Goal: Task Accomplishment & Management: Use online tool/utility

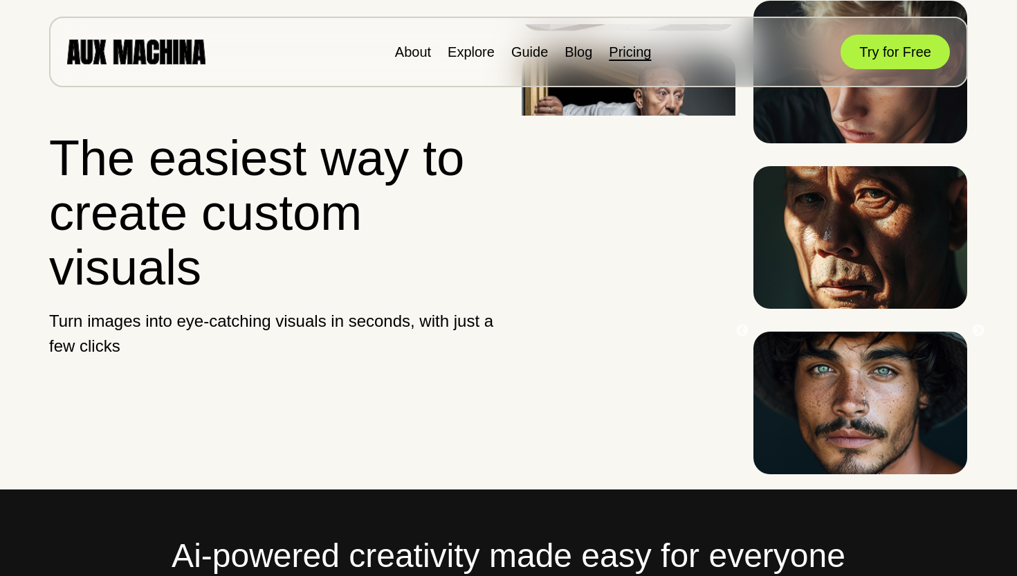
click at [627, 45] on link "Pricing" at bounding box center [630, 51] width 42 height 15
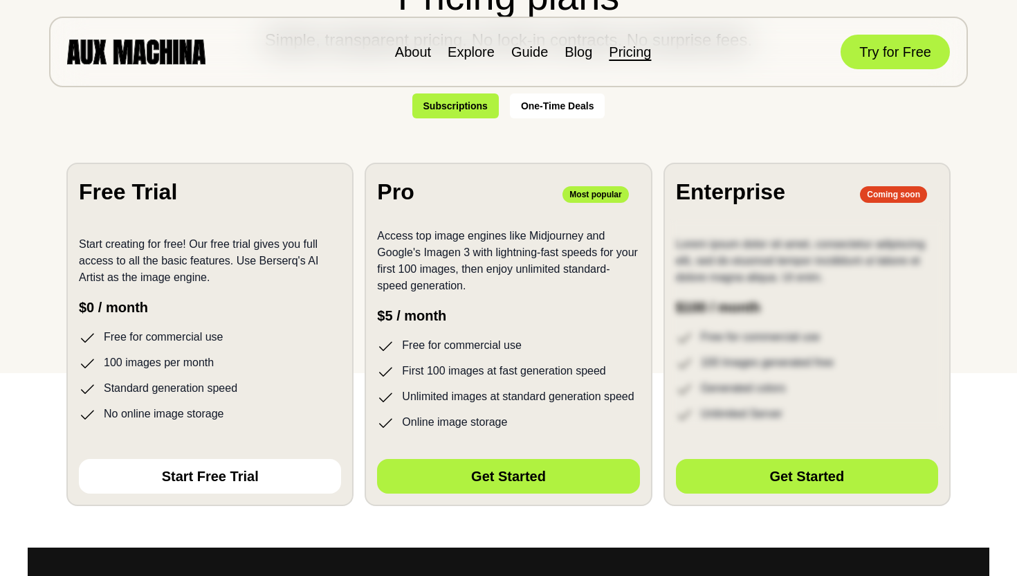
scroll to position [203, 0]
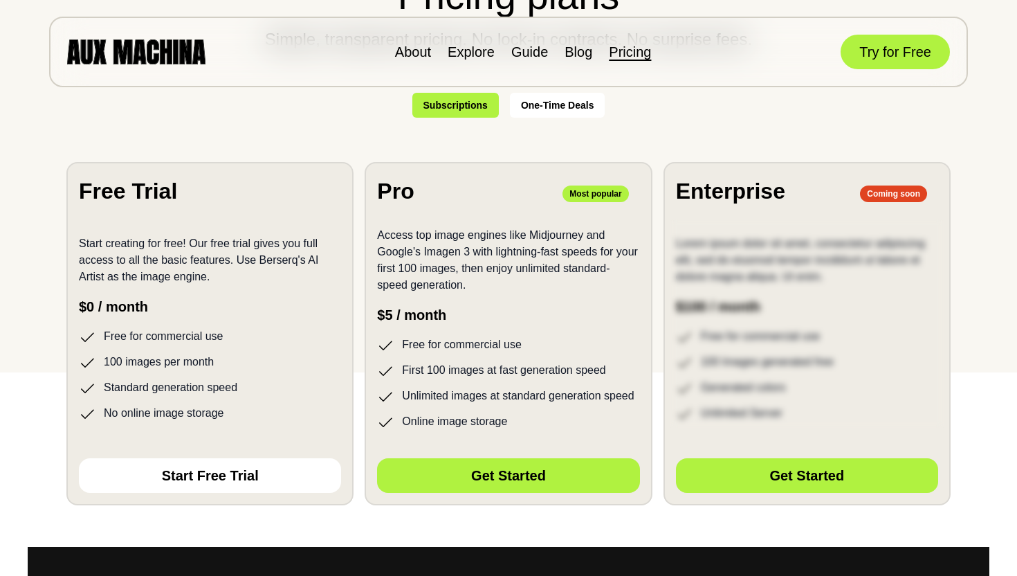
click at [210, 360] on li "100 images per month" at bounding box center [210, 362] width 262 height 17
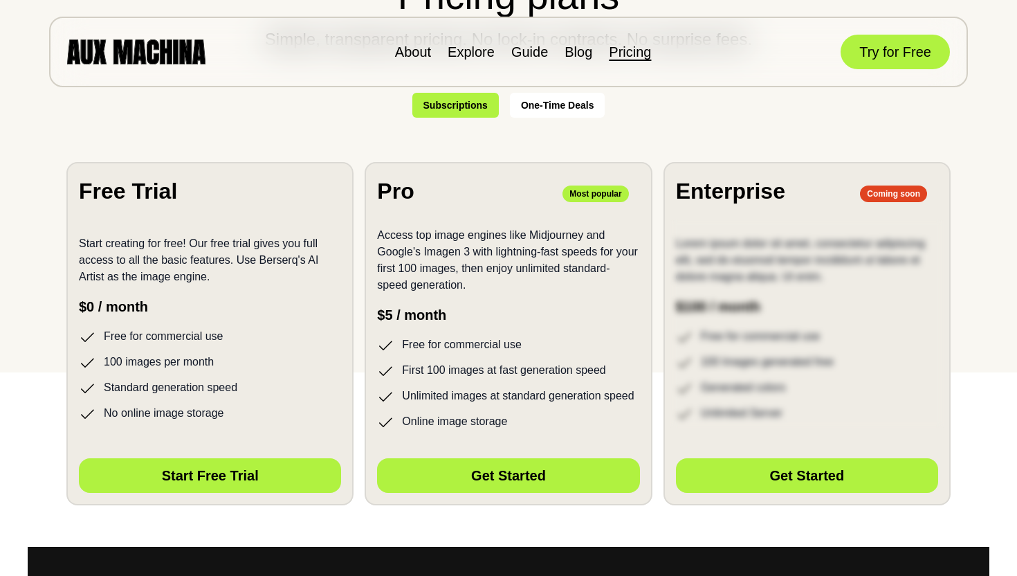
click at [246, 484] on button "Start Free Trial" at bounding box center [210, 475] width 262 height 35
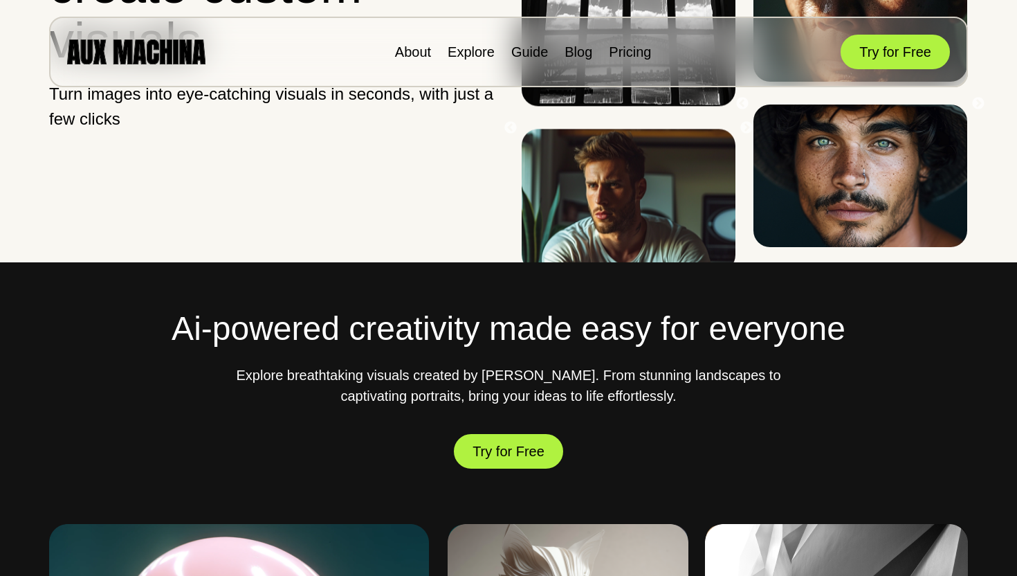
scroll to position [203, 0]
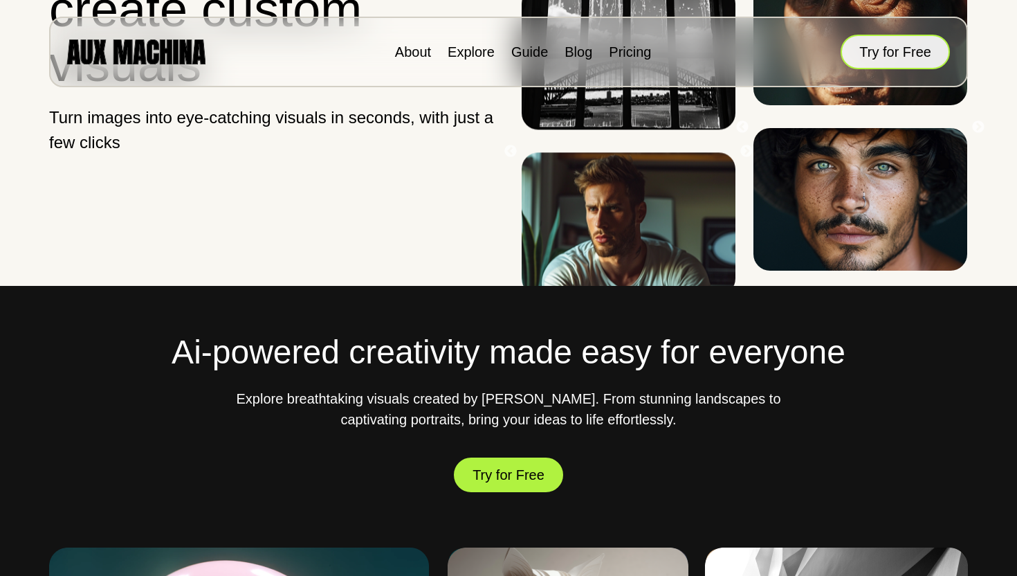
click at [891, 60] on button "Try for Free" at bounding box center [895, 52] width 109 height 35
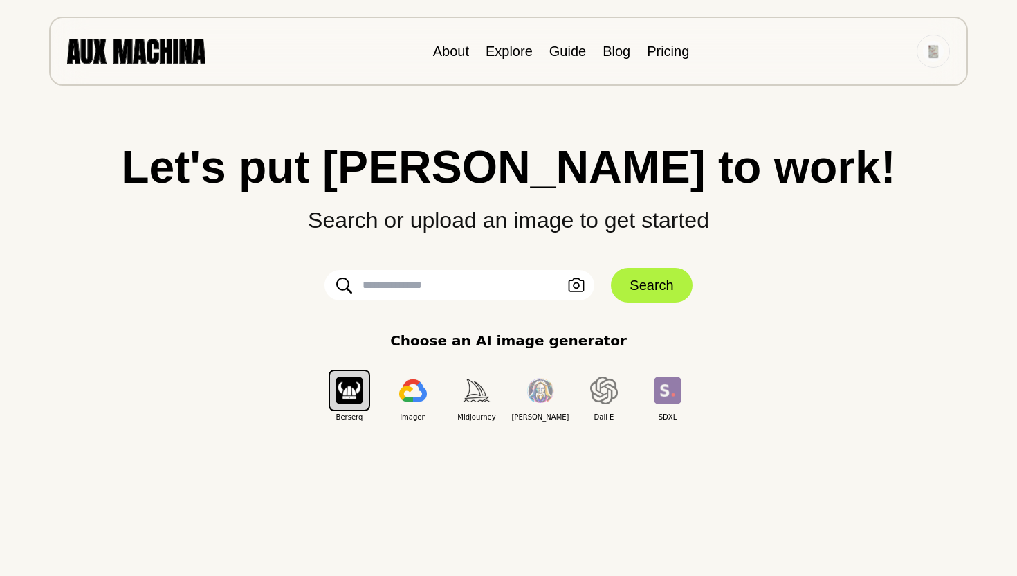
click at [503, 284] on input "text" at bounding box center [460, 285] width 270 height 30
type input "**********"
click at [580, 278] on icon "button" at bounding box center [577, 285] width 16 height 14
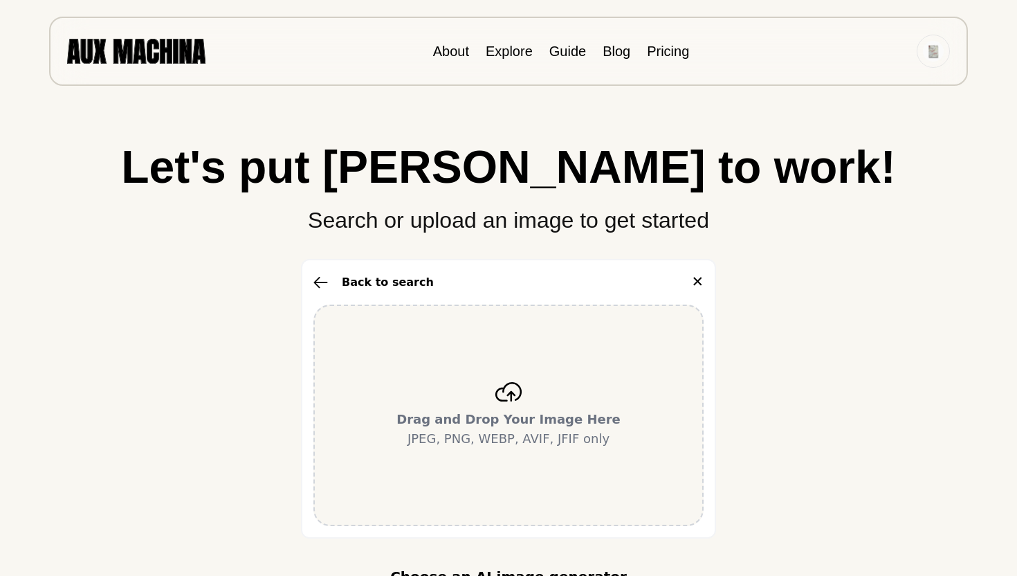
click at [532, 394] on div "Drag and Drop Your Image Here JPEG, PNG, WEBP, AVIF, JFIF only" at bounding box center [509, 415] width 390 height 221
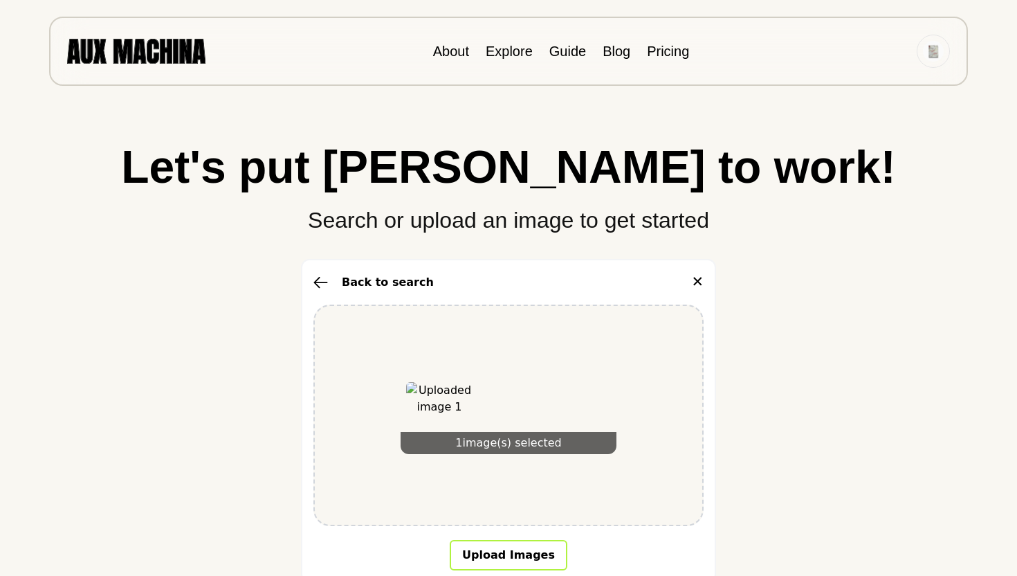
click at [531, 565] on button "Upload Images" at bounding box center [509, 555] width 118 height 30
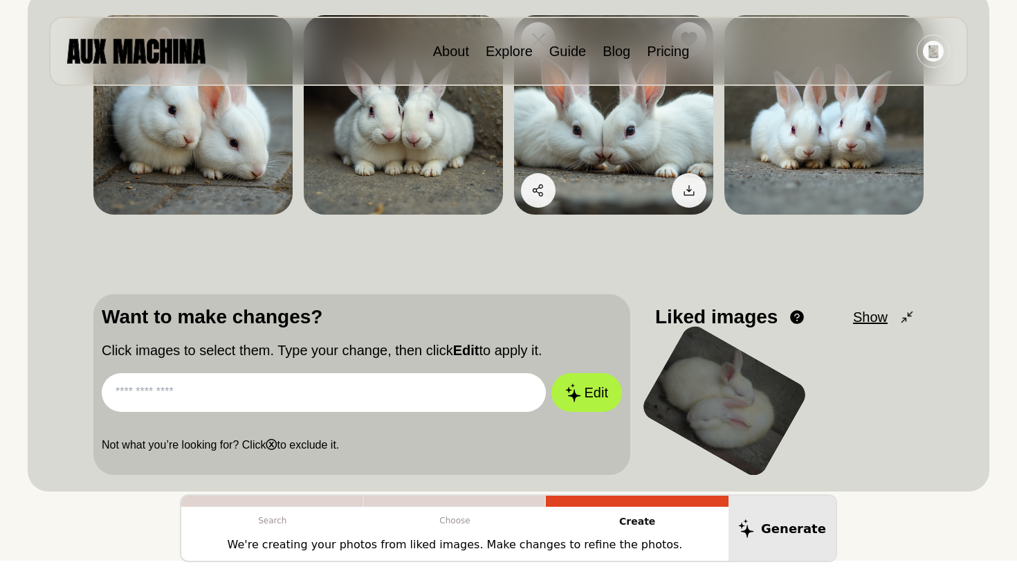
scroll to position [273, 0]
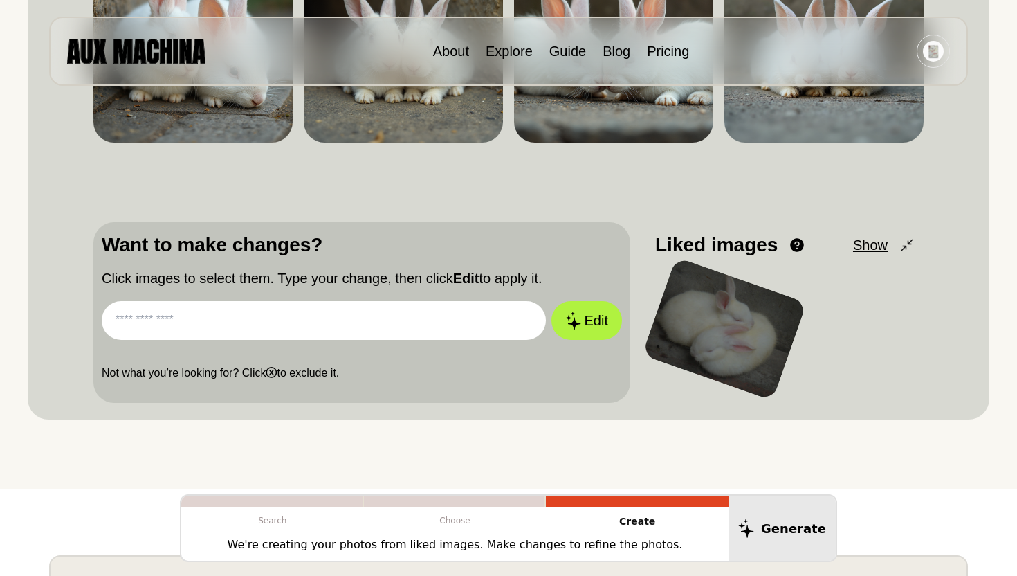
click at [385, 326] on input "text" at bounding box center [324, 320] width 444 height 39
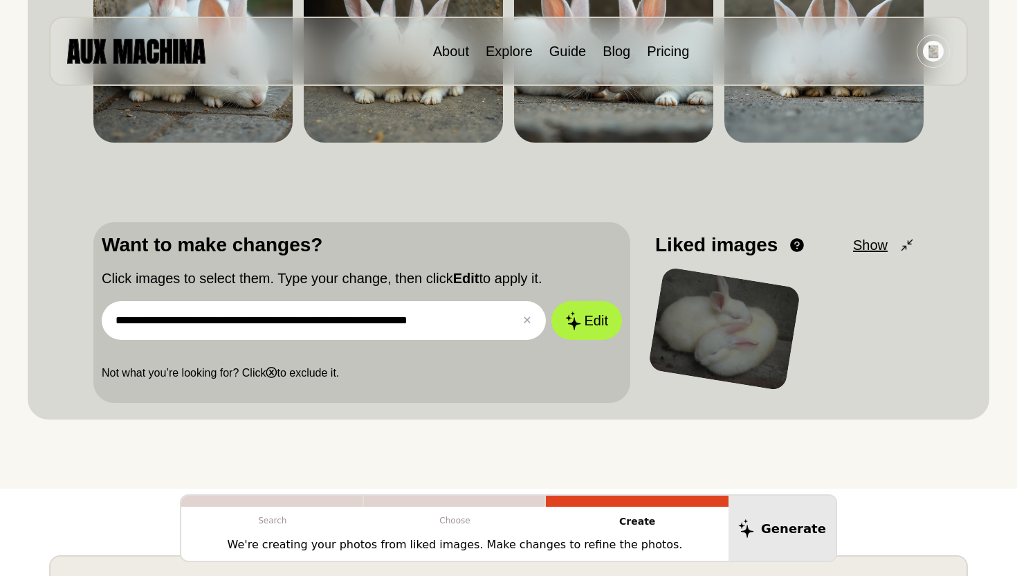
type input "**********"
click at [552, 301] on button "Edit" at bounding box center [587, 320] width 71 height 39
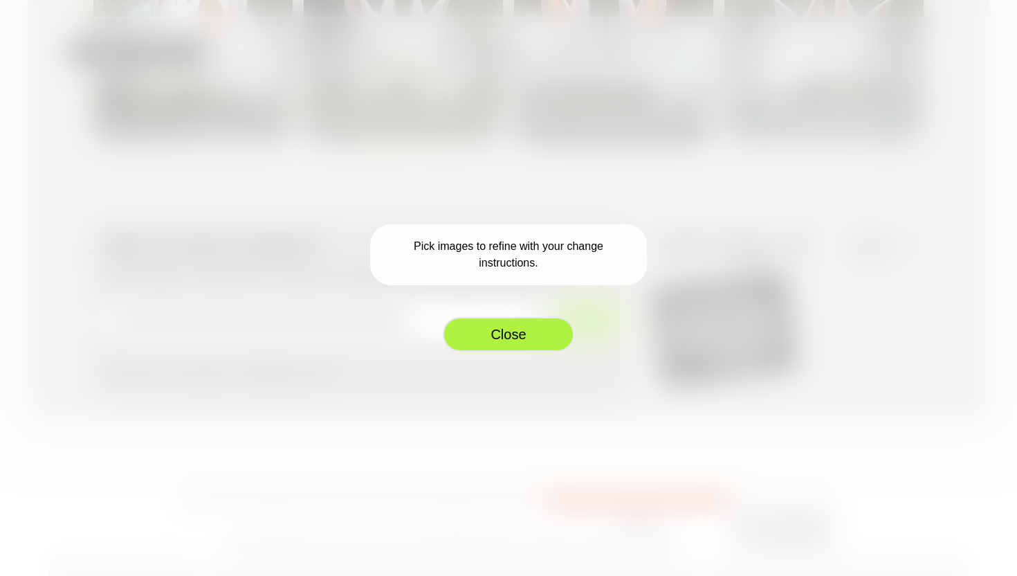
click at [528, 329] on button "Close" at bounding box center [508, 334] width 131 height 35
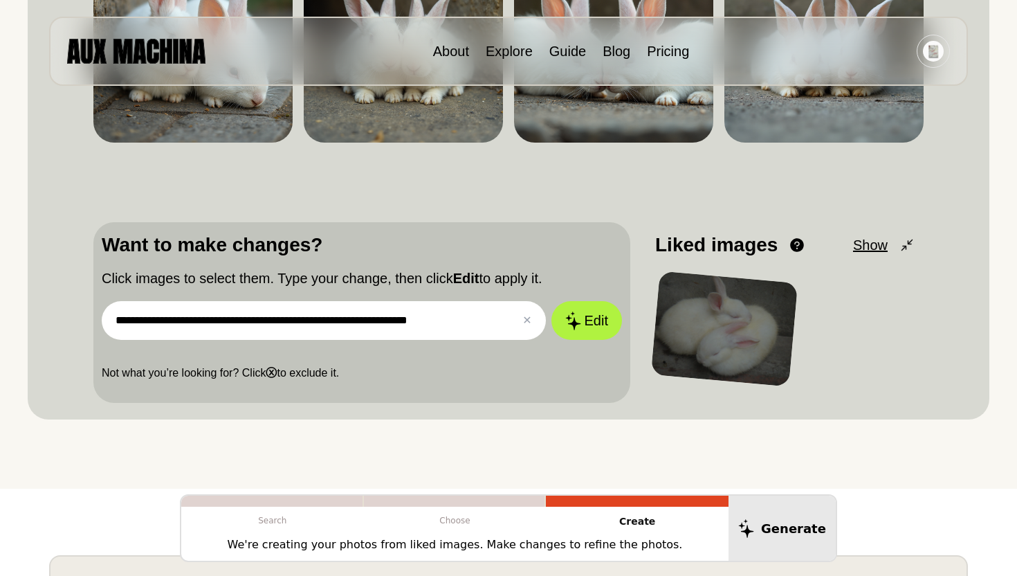
click at [687, 347] on div at bounding box center [724, 329] width 147 height 116
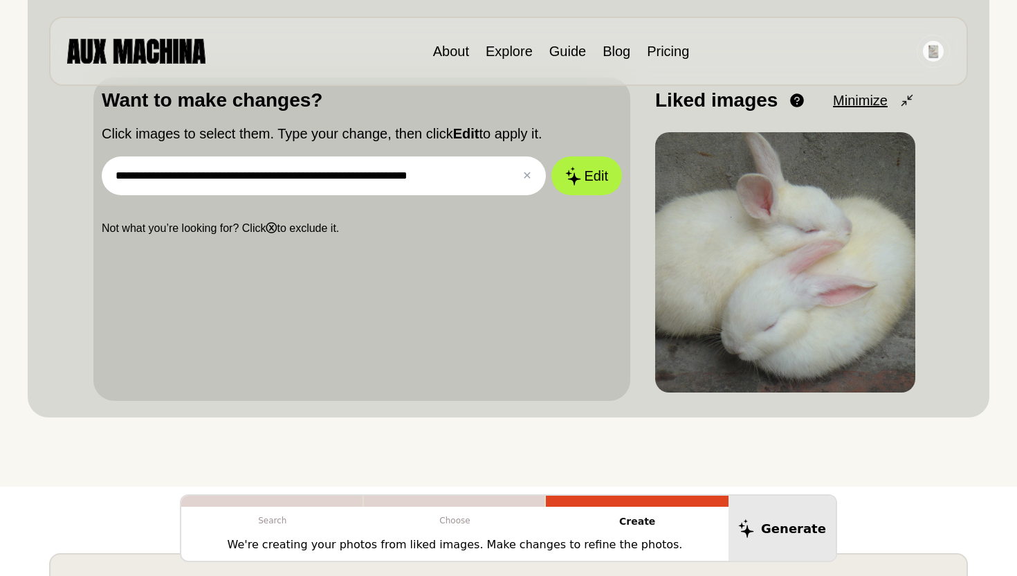
scroll to position [416, 0]
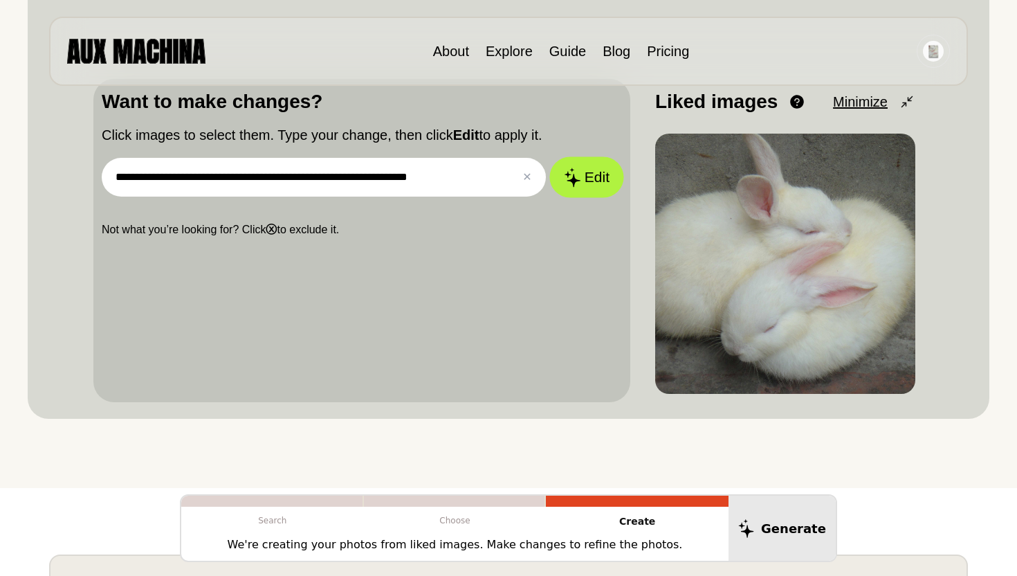
click at [566, 181] on icon at bounding box center [572, 176] width 17 height 19
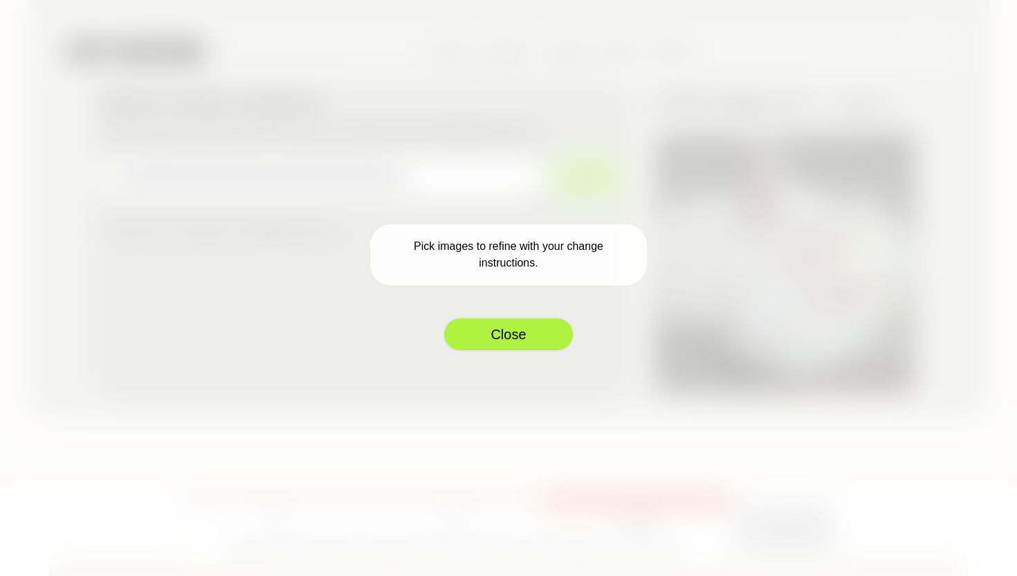
click at [511, 333] on button "Close" at bounding box center [508, 334] width 131 height 35
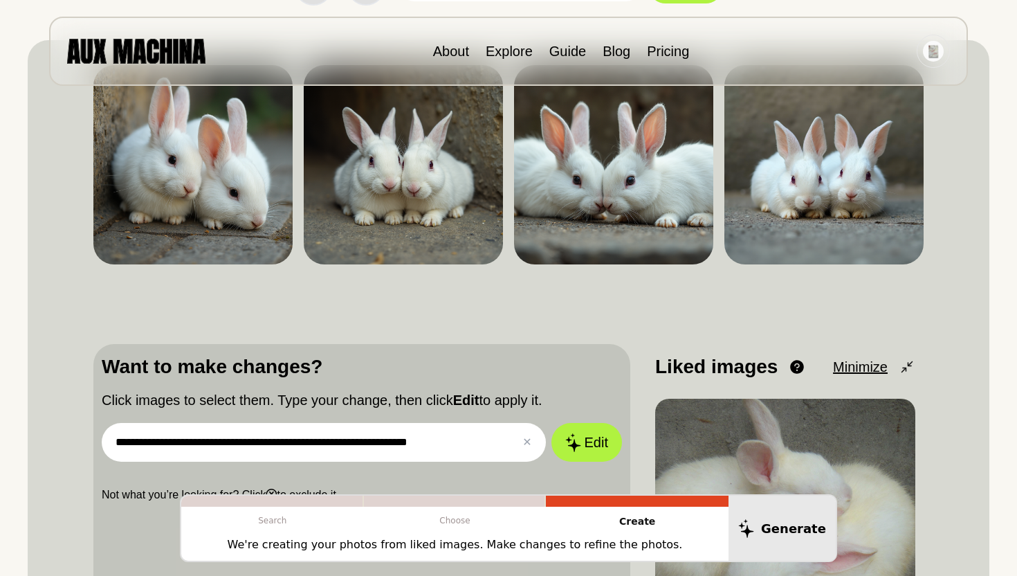
scroll to position [176, 0]
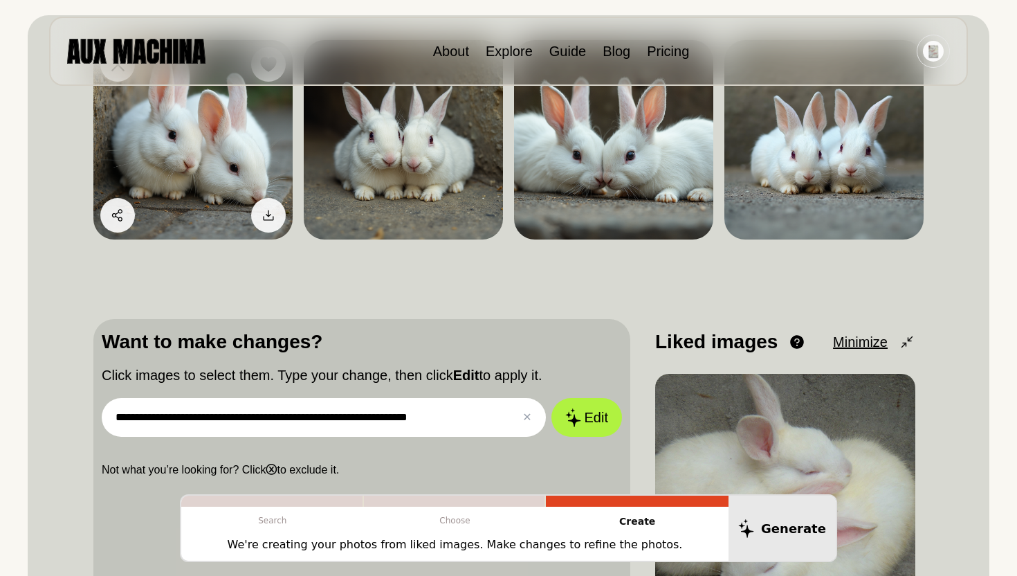
click at [270, 189] on img at bounding box center [192, 139] width 199 height 199
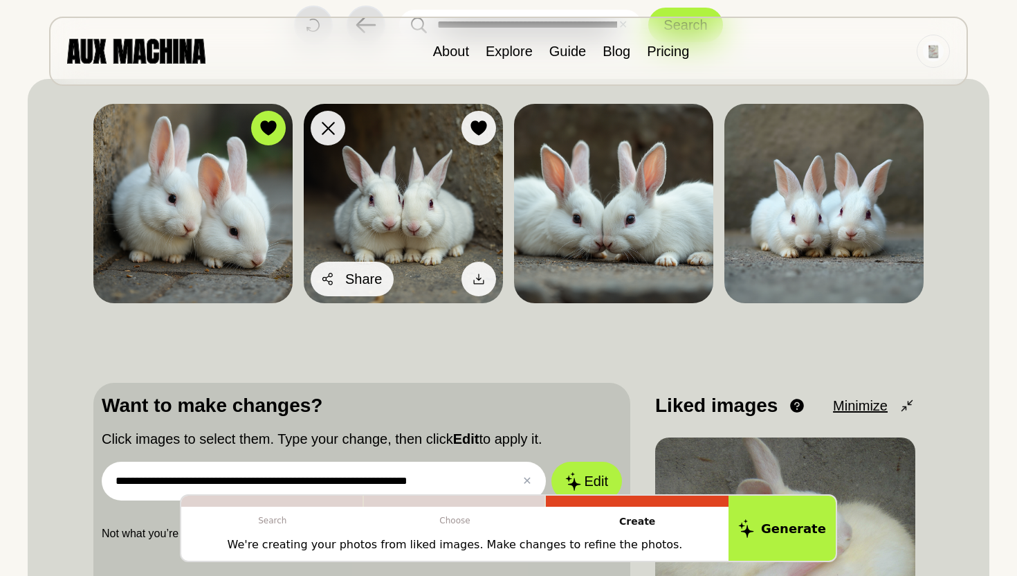
scroll to position [107, 0]
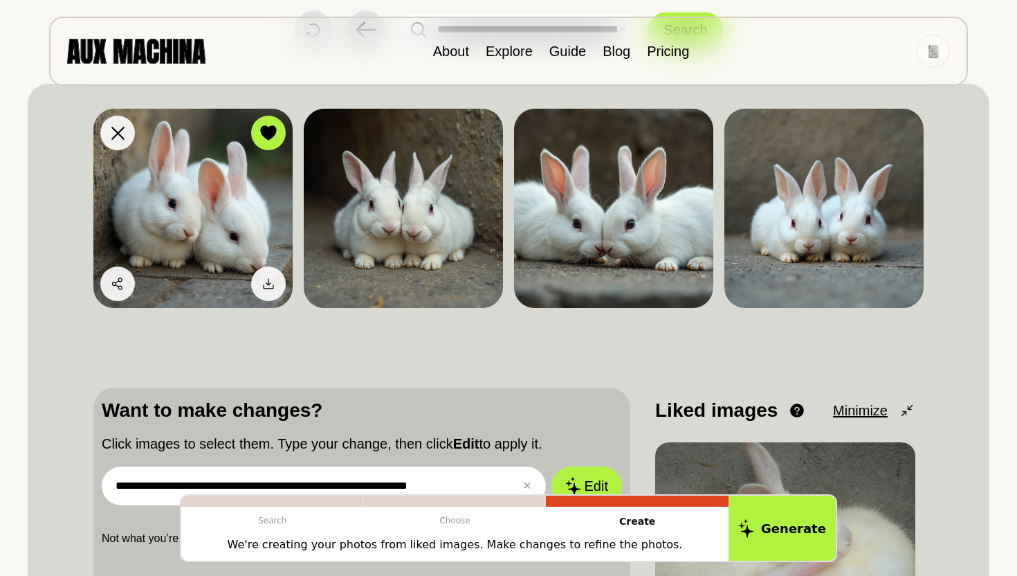
click at [238, 169] on img at bounding box center [192, 208] width 199 height 199
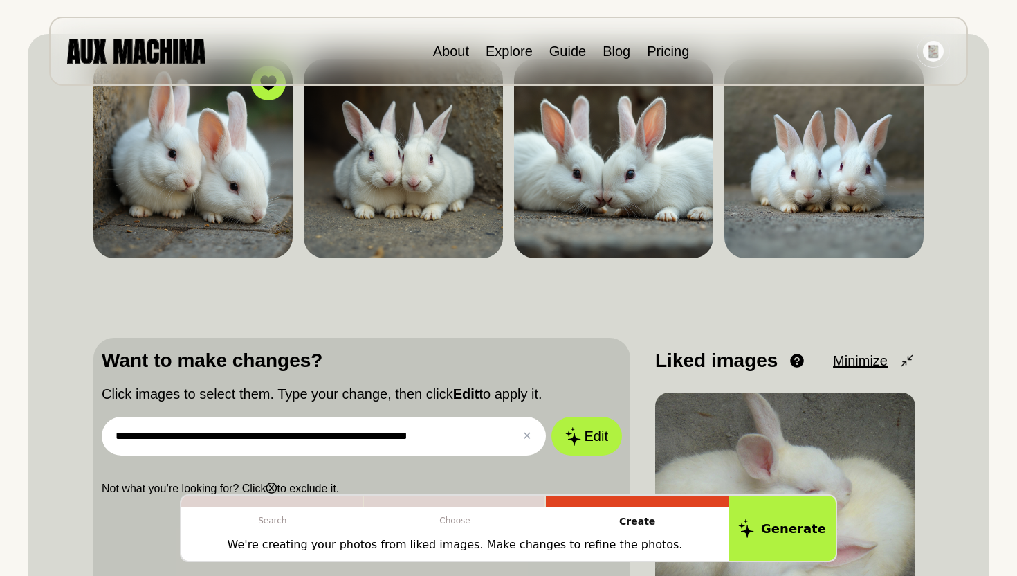
scroll to position [176, 0]
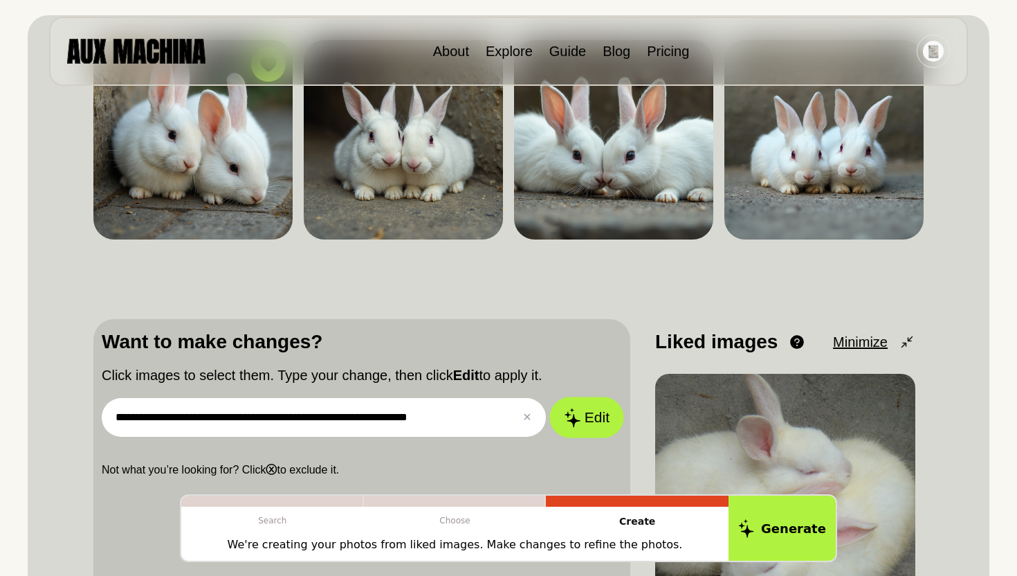
click at [576, 423] on icon at bounding box center [572, 417] width 17 height 19
